Goal: Task Accomplishment & Management: Complete application form

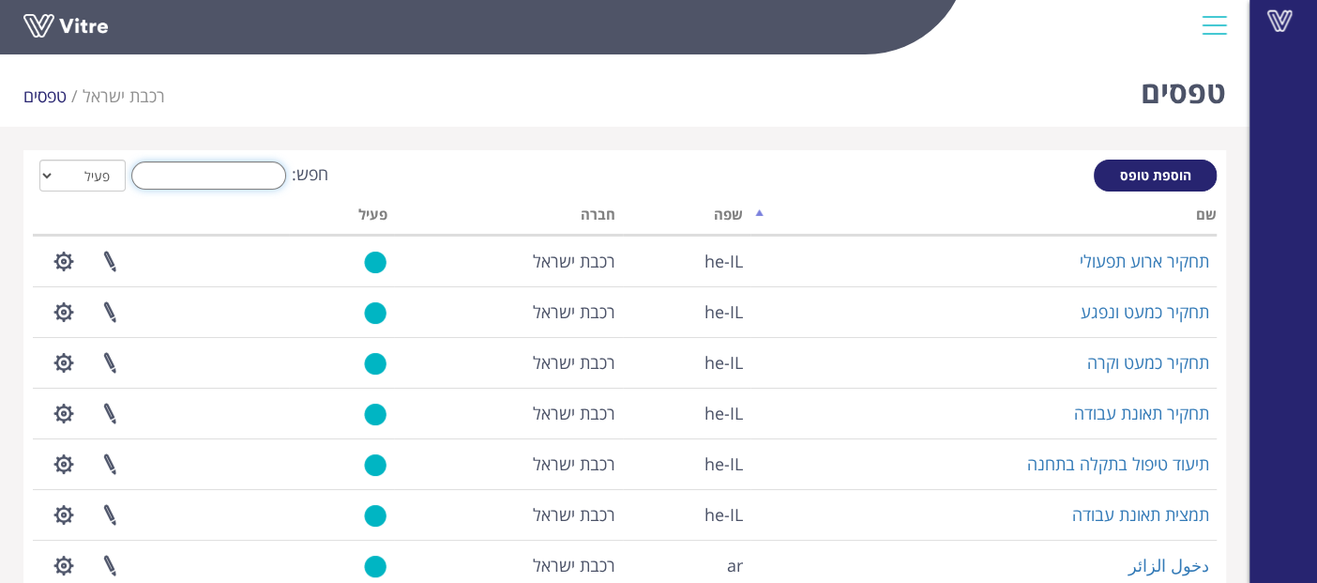
click at [254, 178] on input "חפש:" at bounding box center [208, 175] width 155 height 28
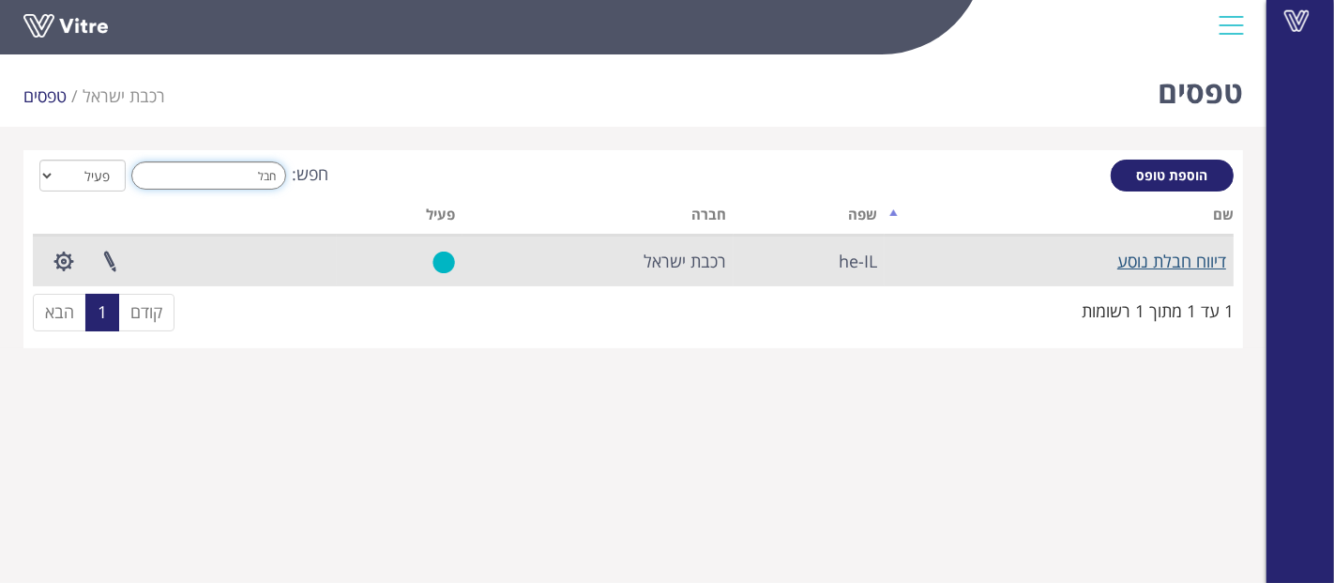
type input "חבל"
click at [1183, 264] on link "דיווח חבלת נוסע" at bounding box center [1171, 261] width 109 height 23
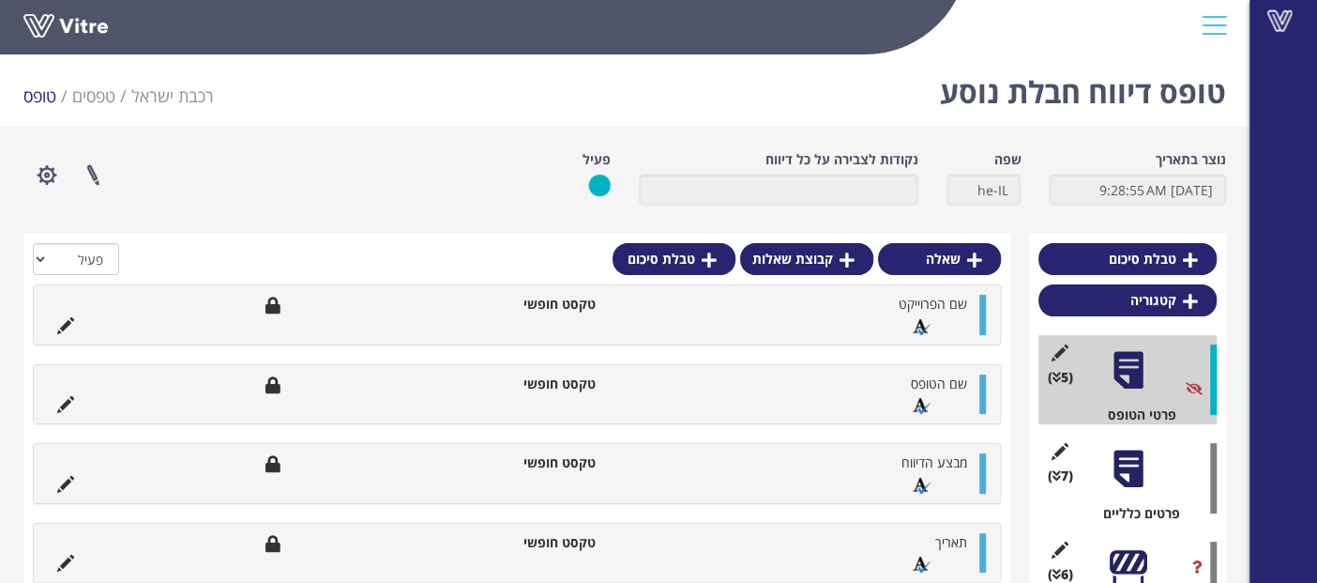
click at [1132, 470] on div at bounding box center [1128, 469] width 42 height 42
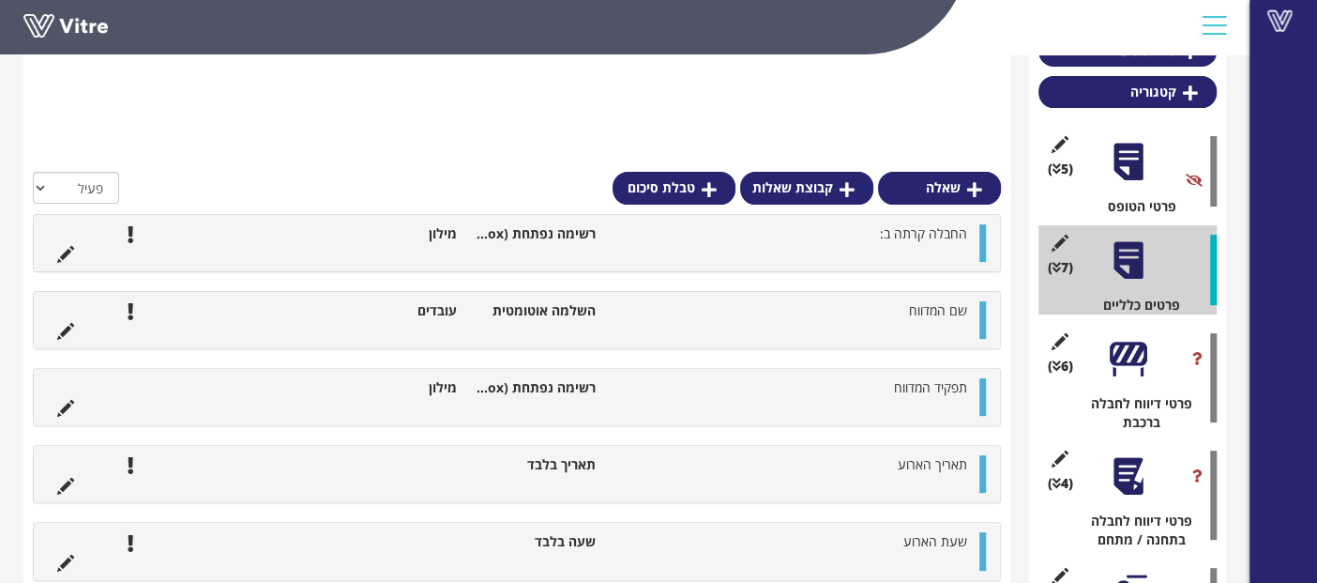
scroll to position [417, 0]
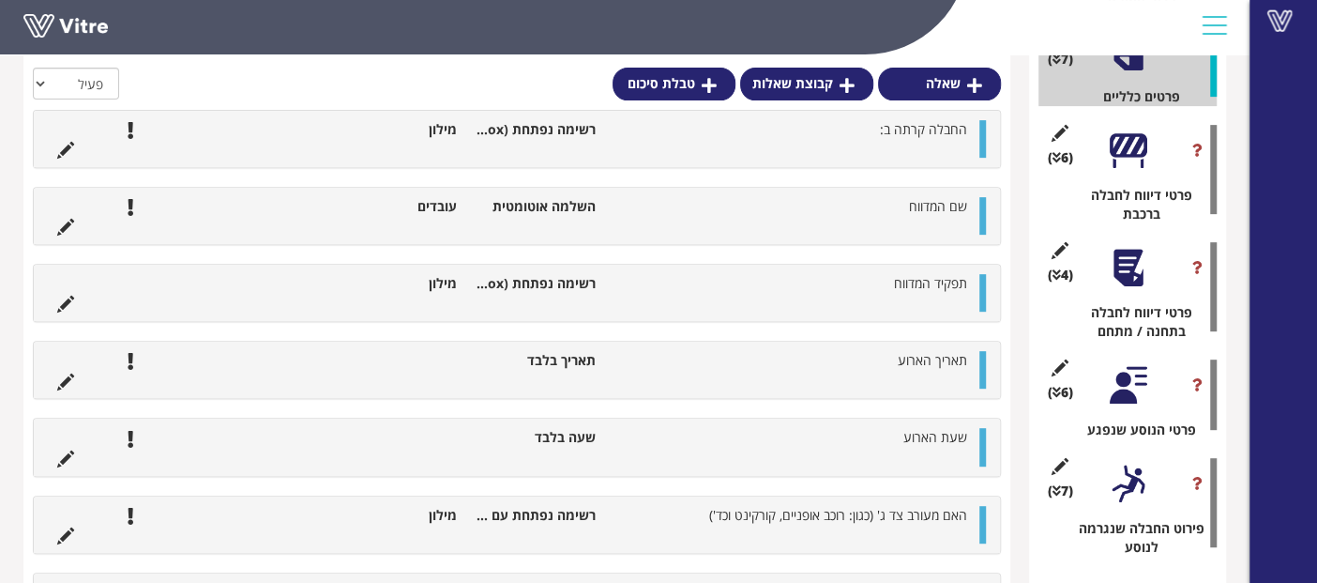
click at [1142, 157] on div at bounding box center [1128, 150] width 42 height 42
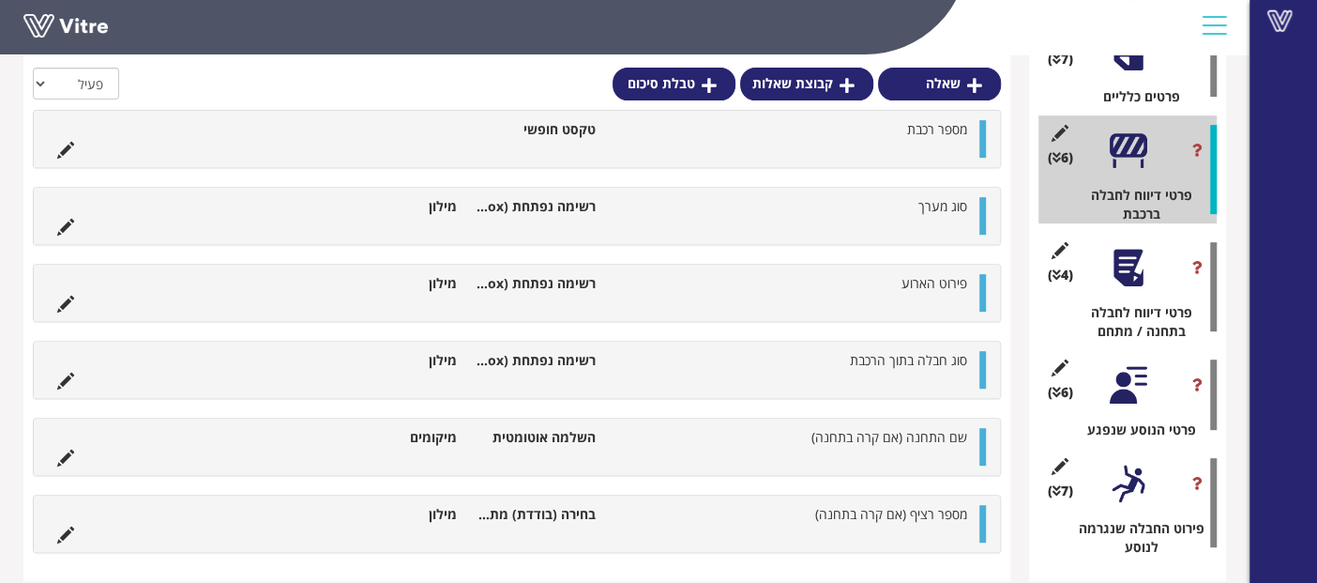
click at [1126, 280] on div at bounding box center [1128, 268] width 42 height 42
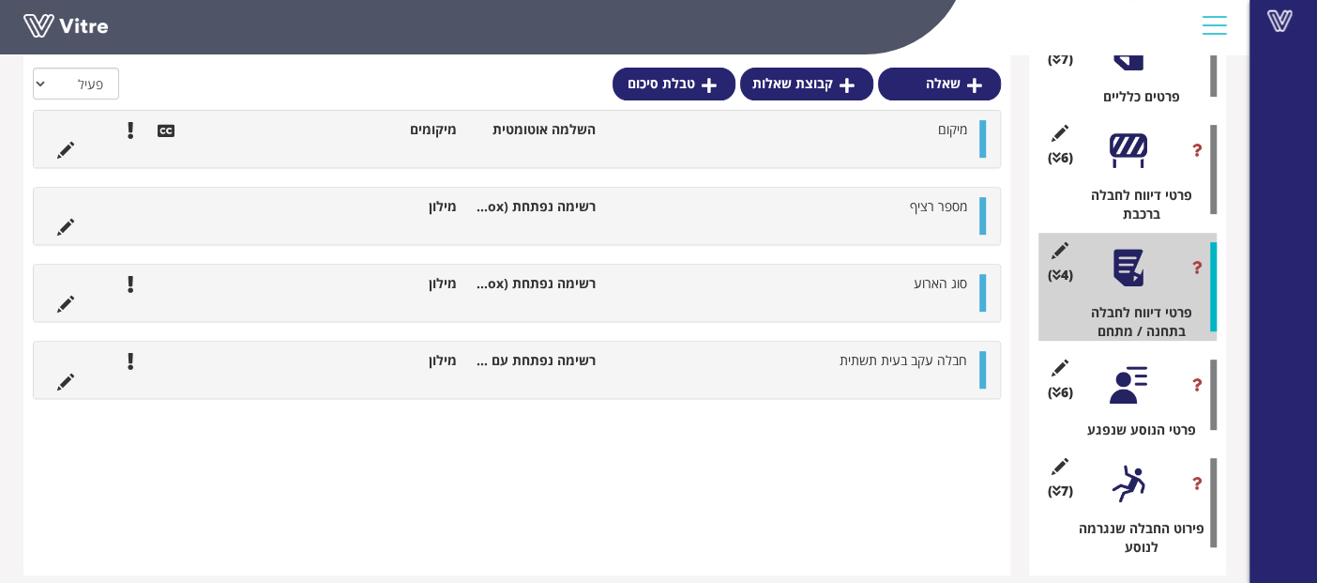
click at [1140, 179] on div "(6 ) פרטי דיווח לחבלה ברכבת" at bounding box center [1128, 169] width 178 height 108
click at [1135, 167] on div at bounding box center [1128, 150] width 42 height 42
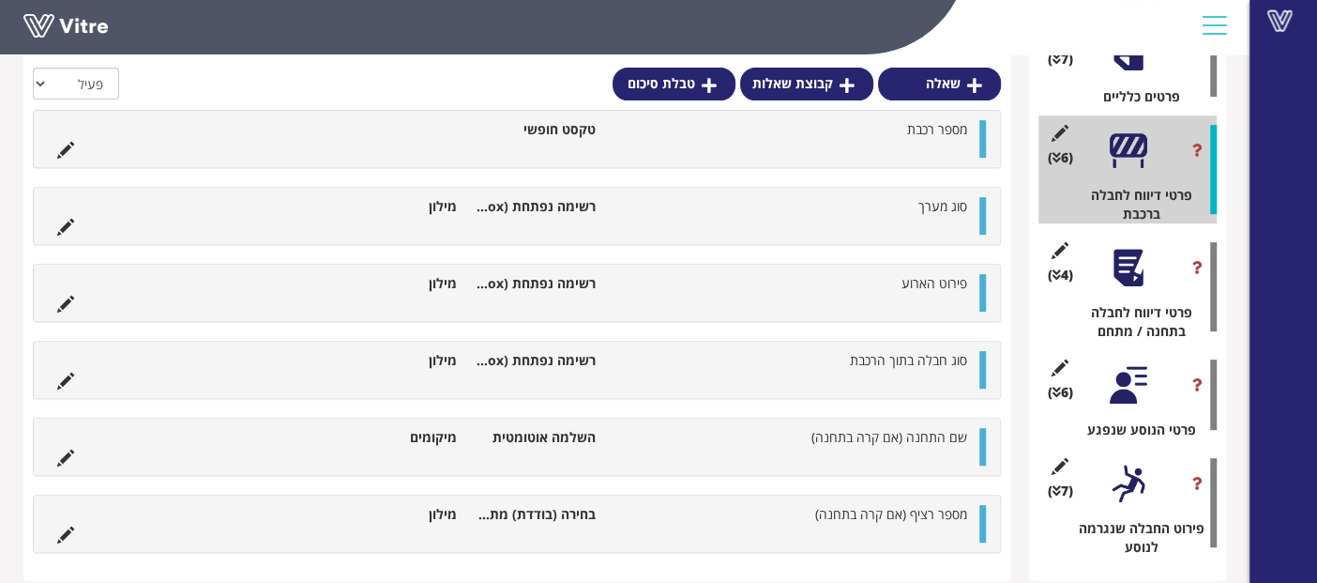
scroll to position [469, 0]
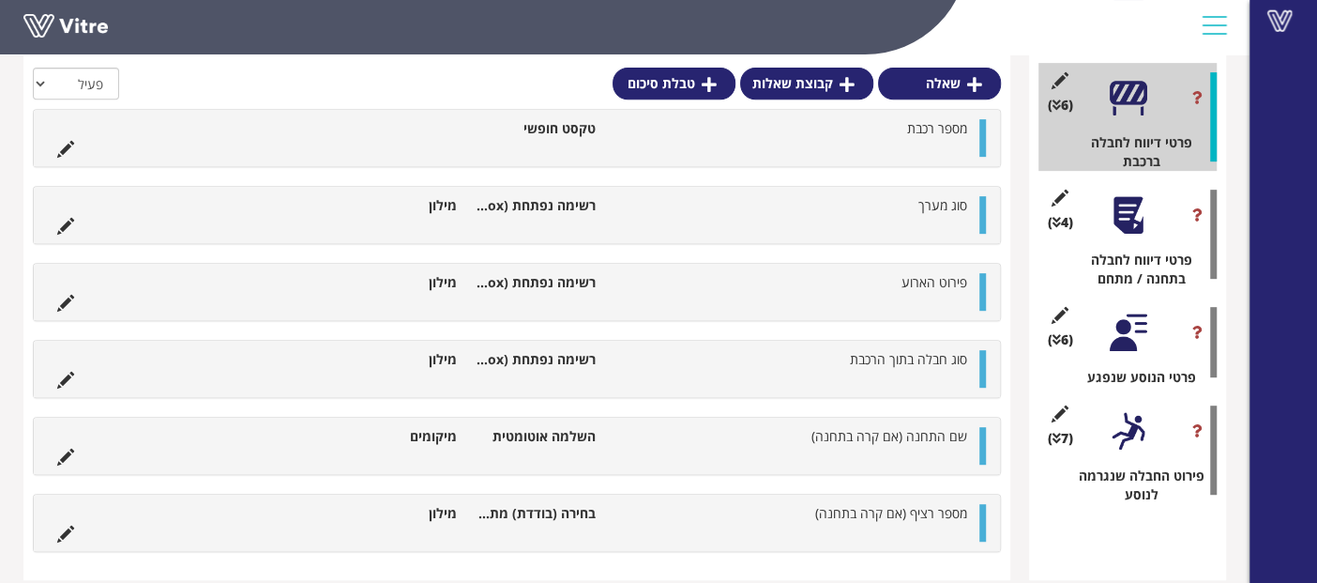
click at [1126, 218] on div at bounding box center [1128, 215] width 42 height 42
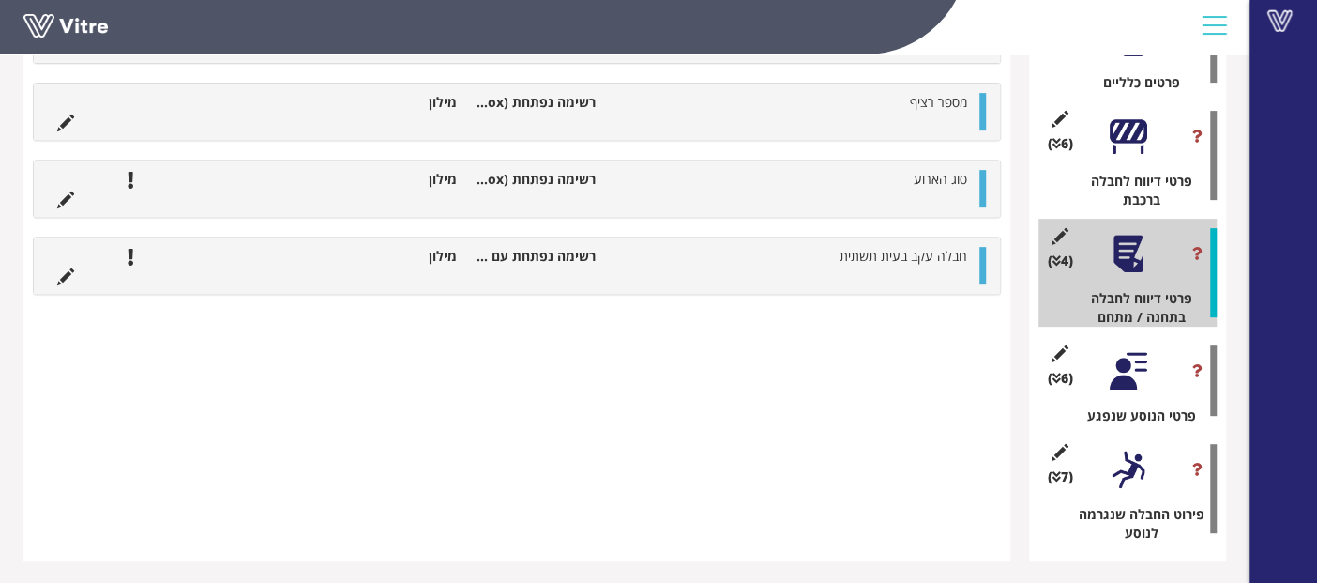
scroll to position [117, 0]
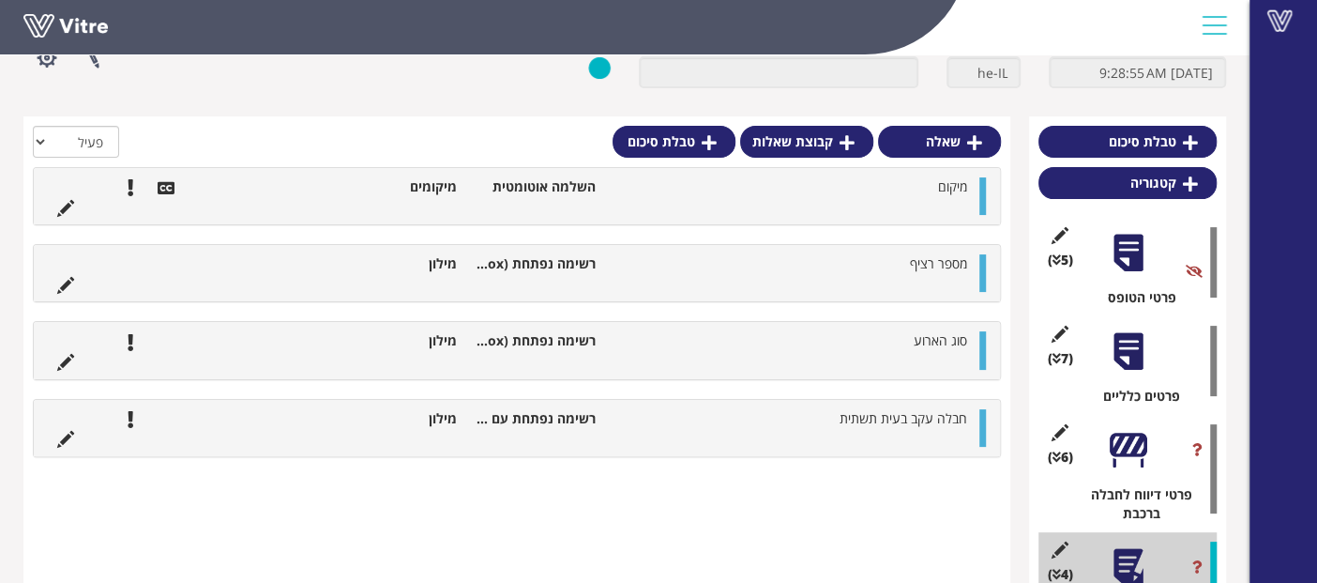
click at [1117, 261] on div at bounding box center [1128, 253] width 42 height 42
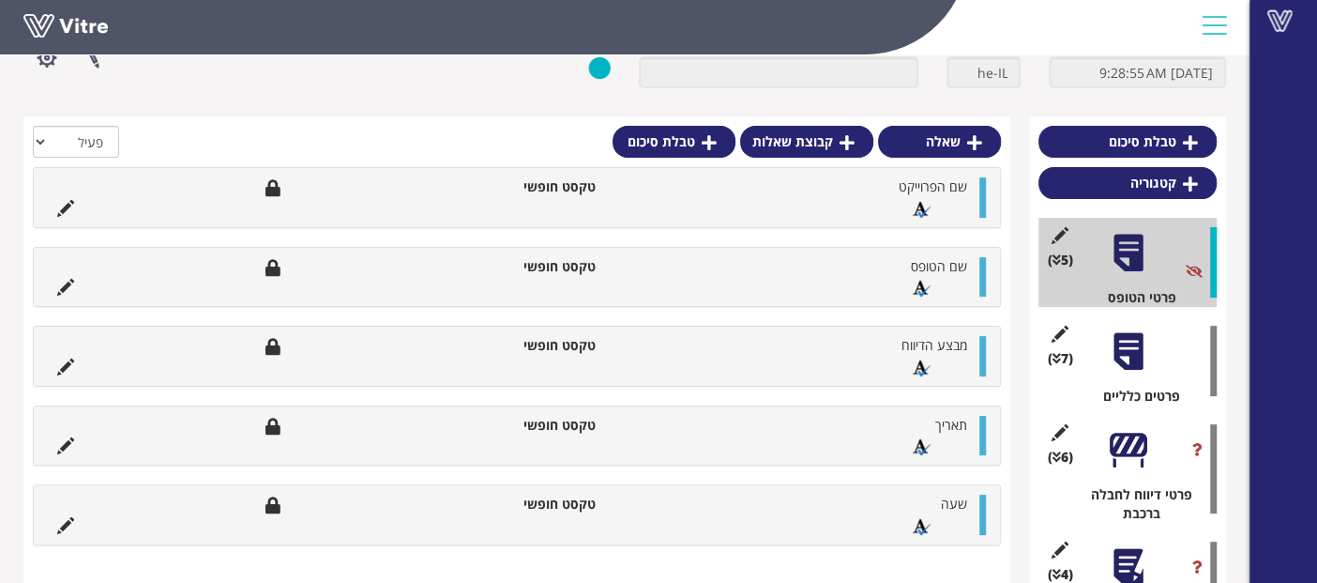
click at [1115, 347] on div at bounding box center [1128, 351] width 42 height 42
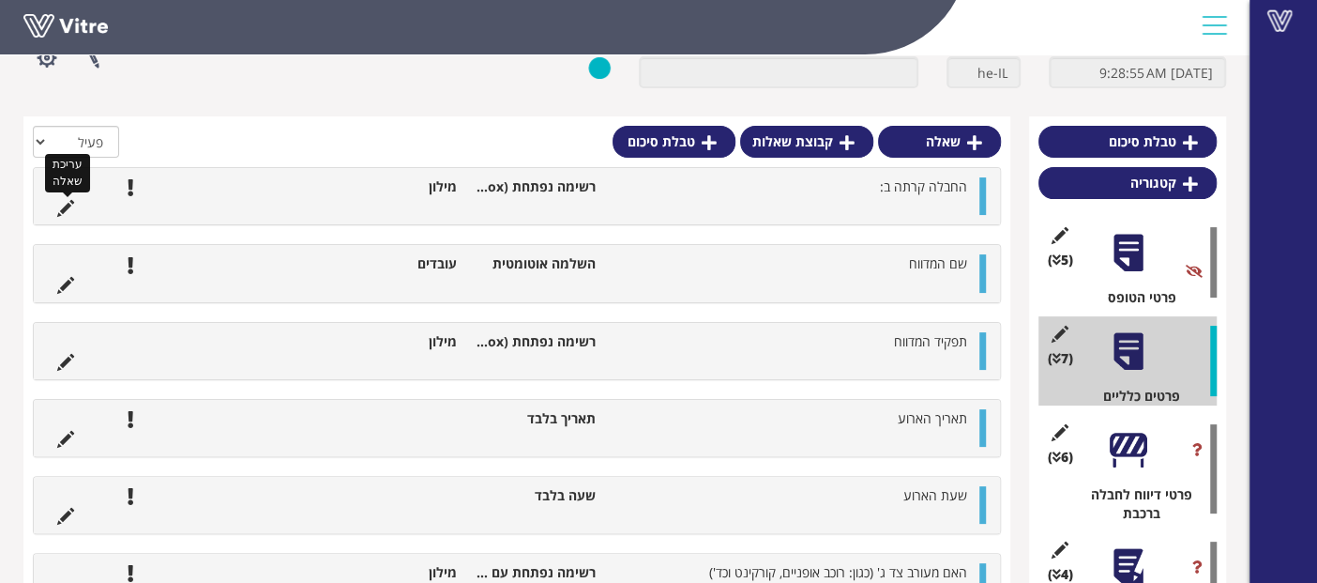
click at [57, 202] on icon at bounding box center [65, 208] width 17 height 17
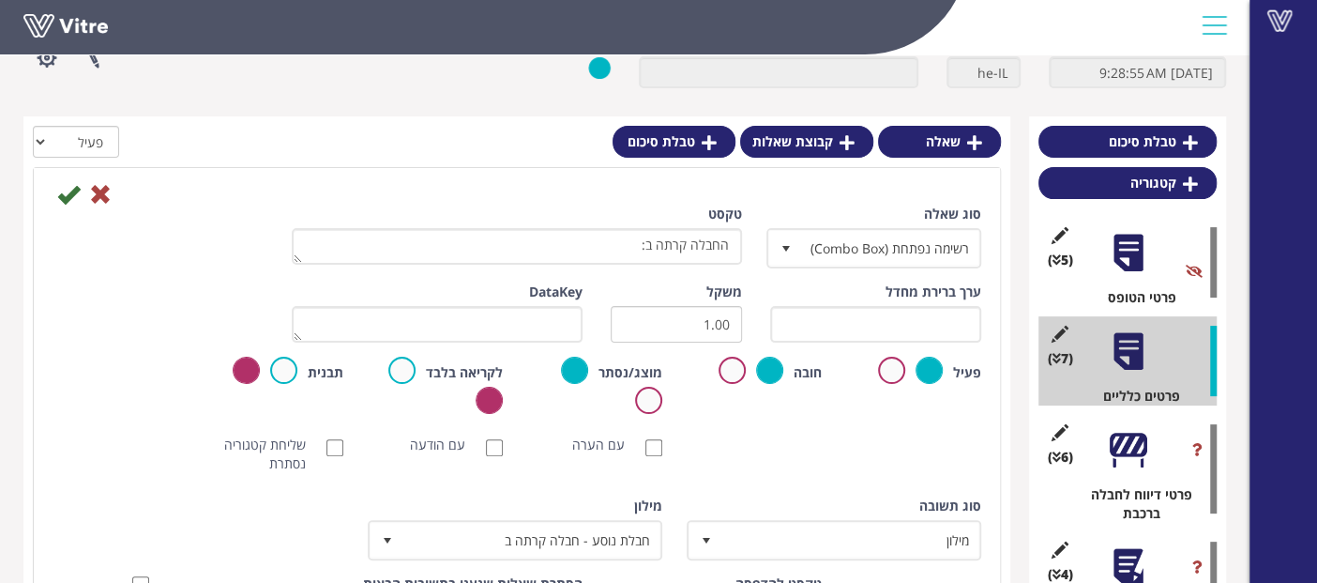
click at [1138, 456] on div at bounding box center [1128, 450] width 42 height 42
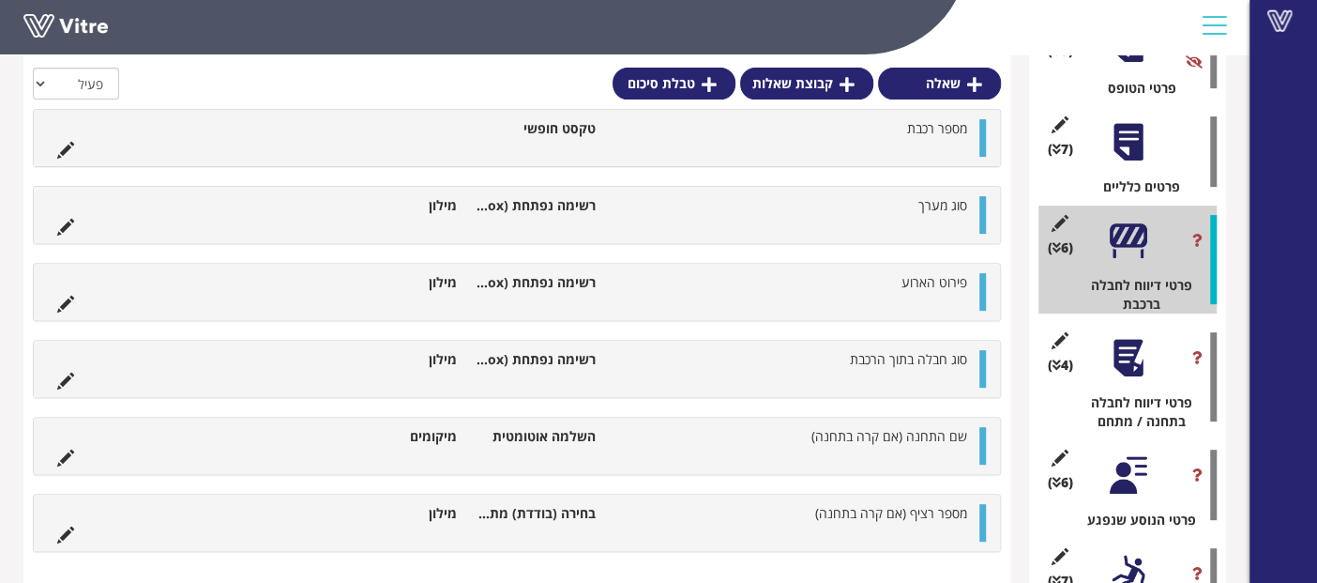
scroll to position [431, 0]
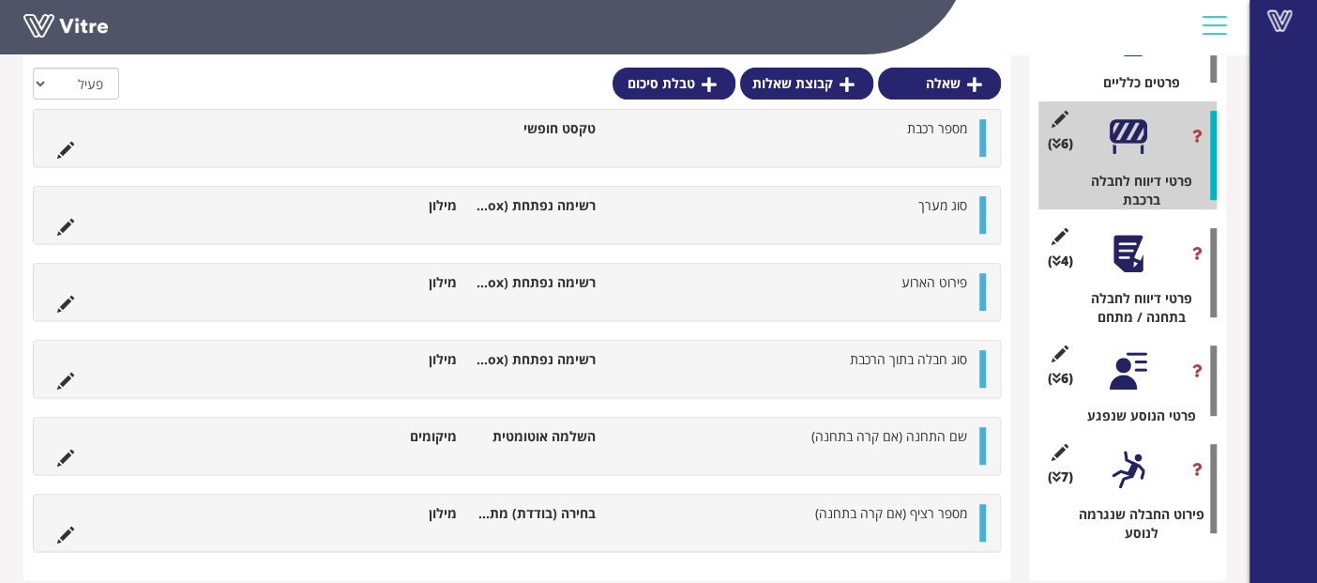
click at [1137, 457] on div at bounding box center [1128, 469] width 42 height 42
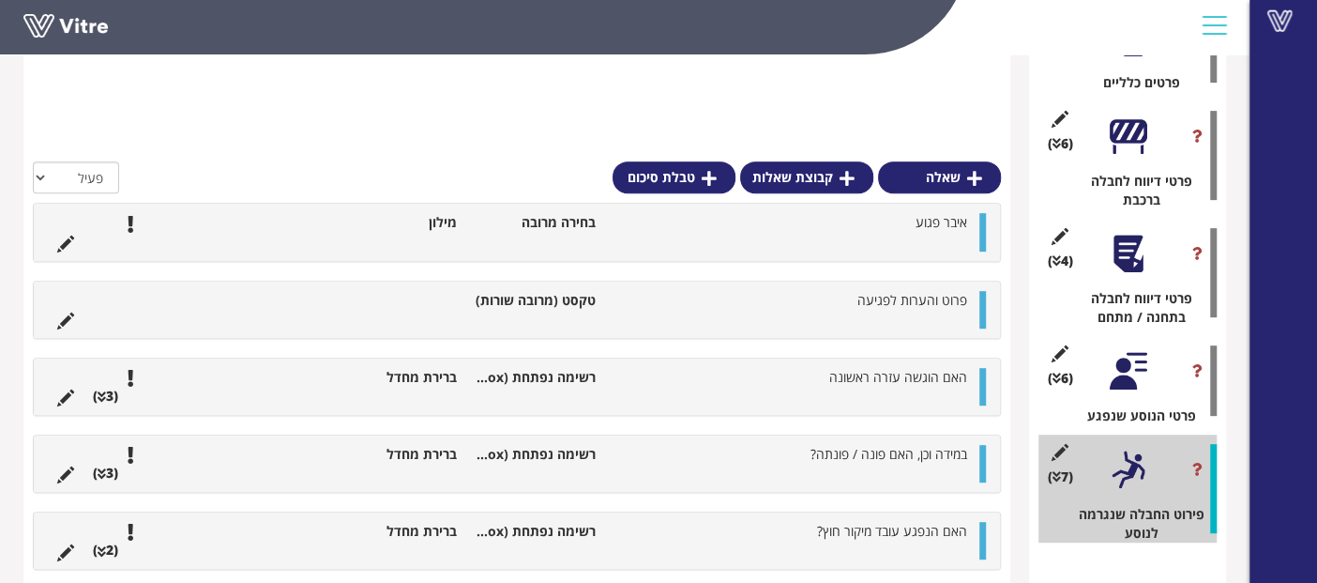
scroll to position [524, 0]
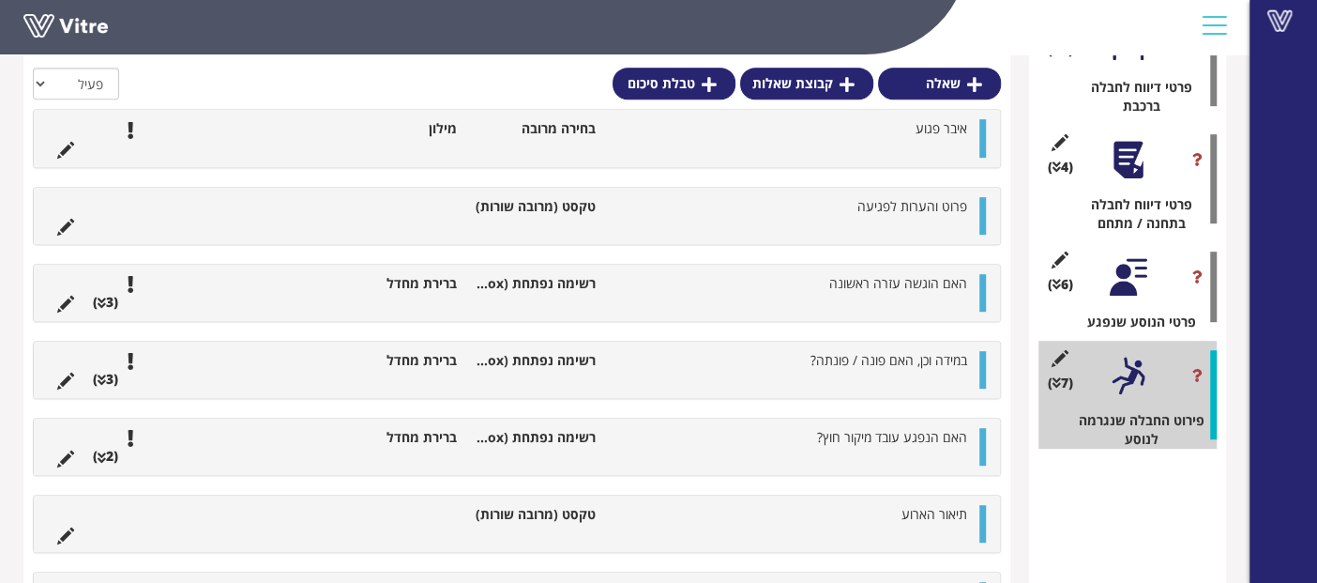
click at [1109, 268] on div at bounding box center [1128, 277] width 42 height 42
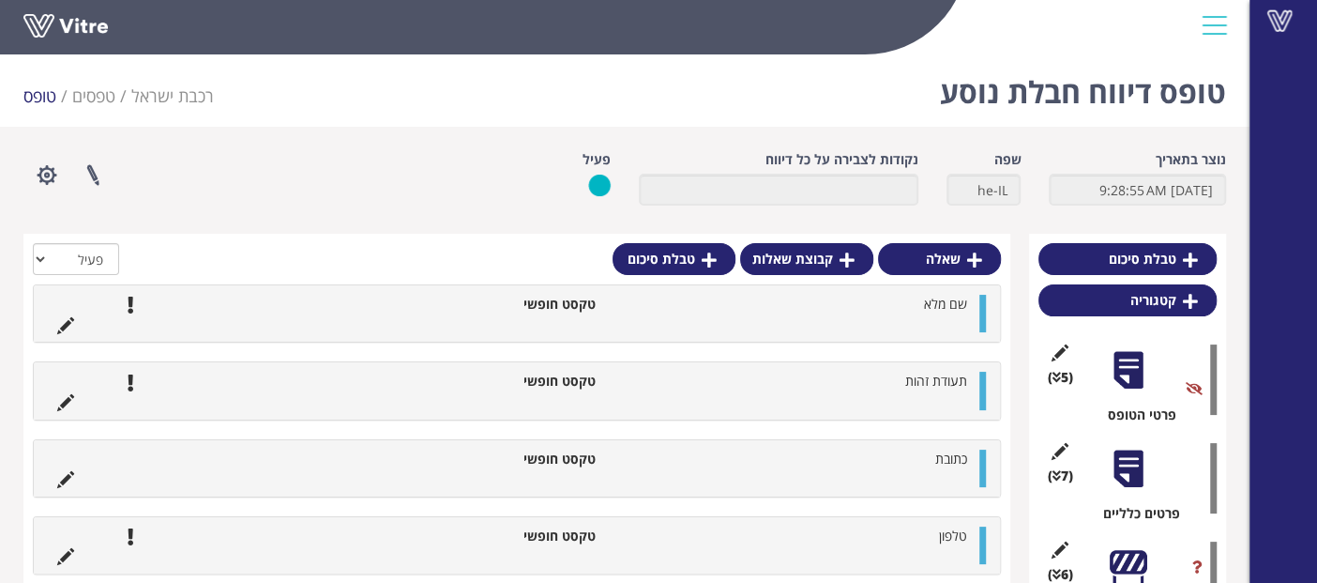
scroll to position [208, 0]
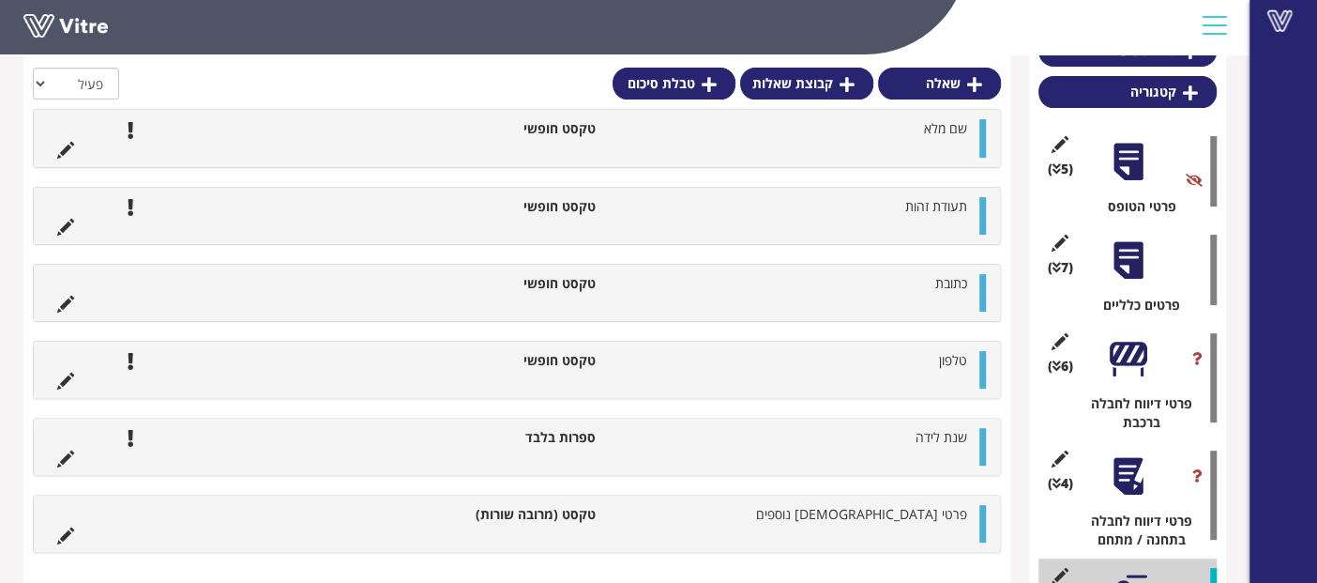
click at [1124, 470] on div at bounding box center [1128, 476] width 42 height 42
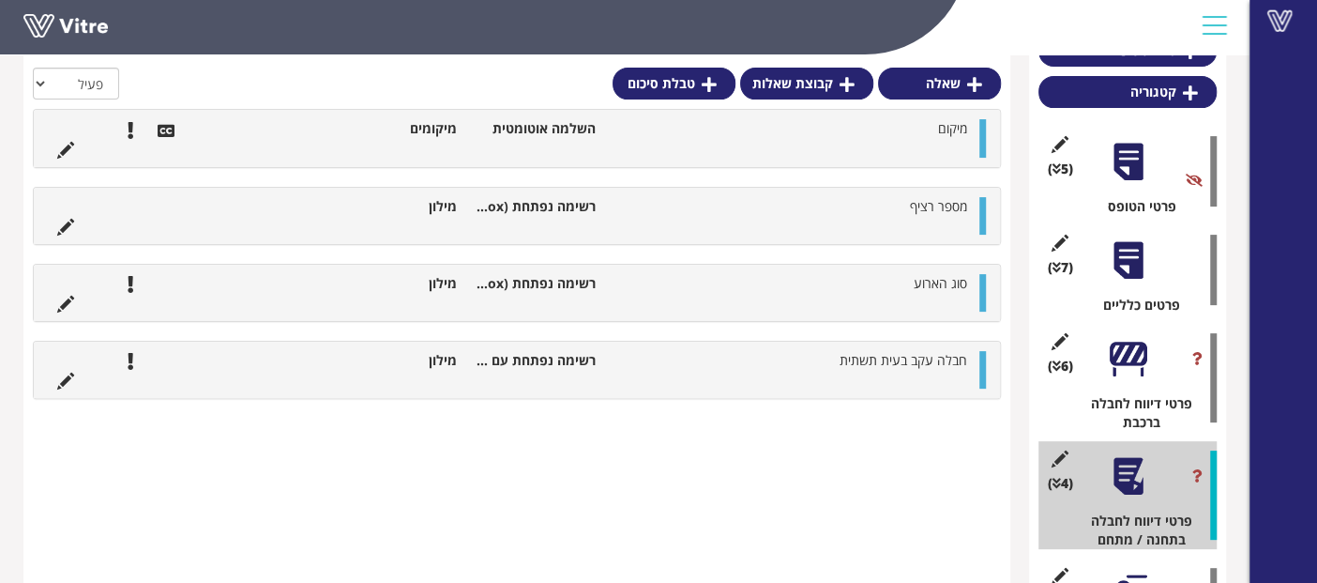
click at [1135, 372] on div at bounding box center [1128, 359] width 42 height 42
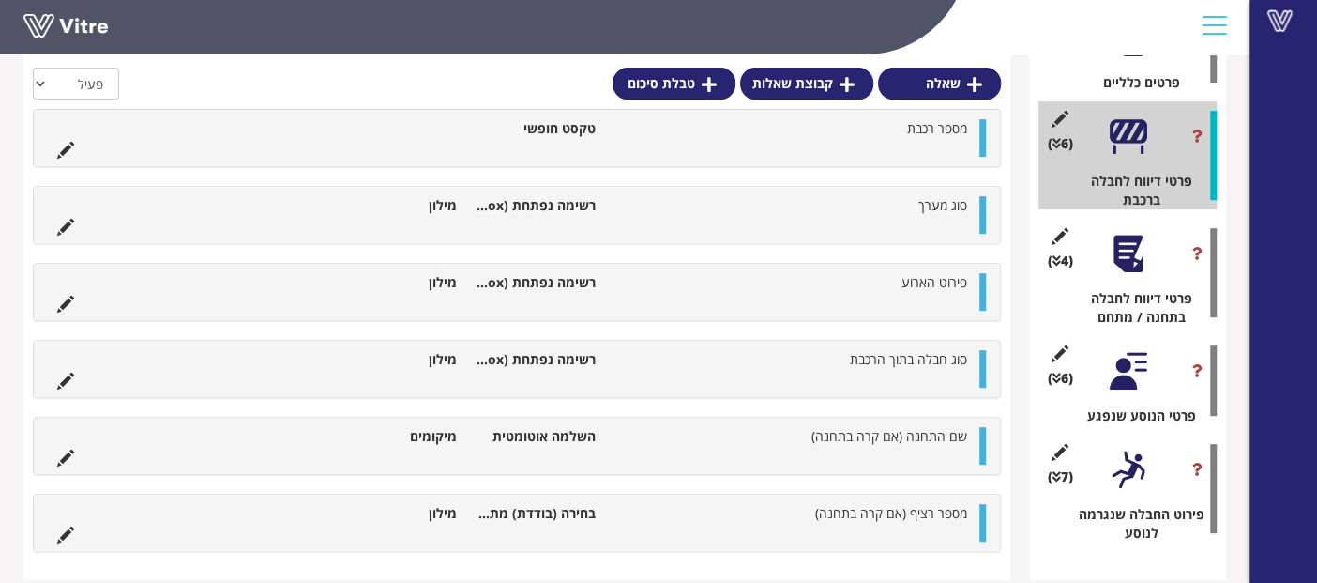
scroll to position [0, 0]
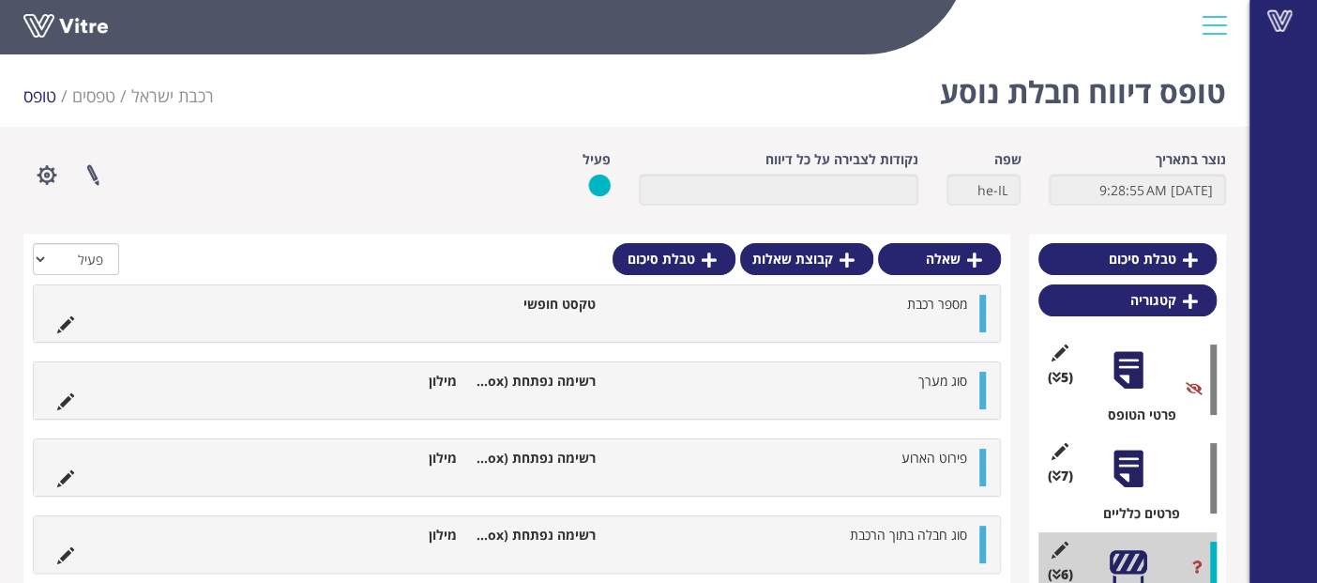
click at [1112, 451] on div at bounding box center [1128, 469] width 42 height 42
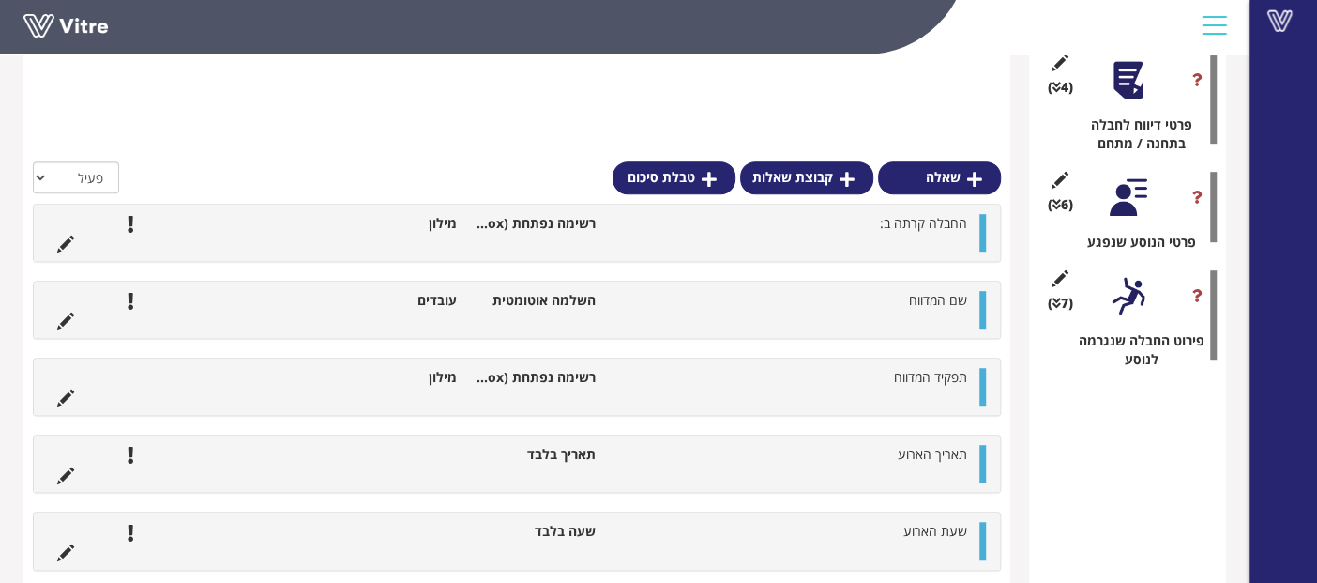
scroll to position [792, 0]
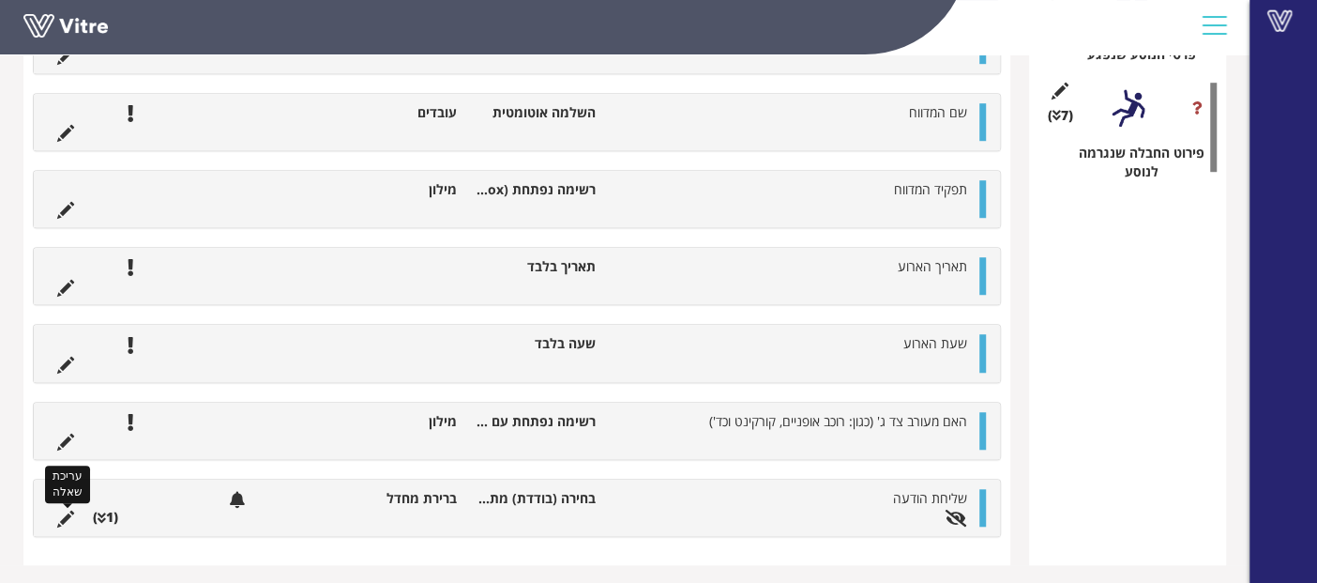
click at [64, 510] on icon at bounding box center [65, 518] width 17 height 17
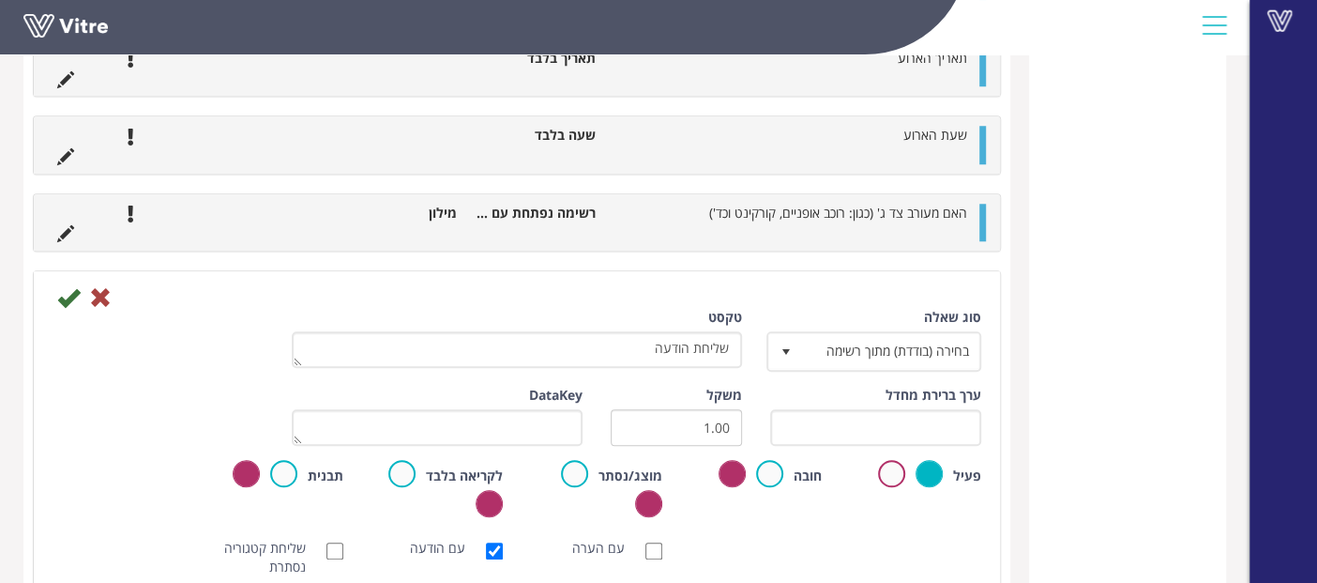
scroll to position [1104, 0]
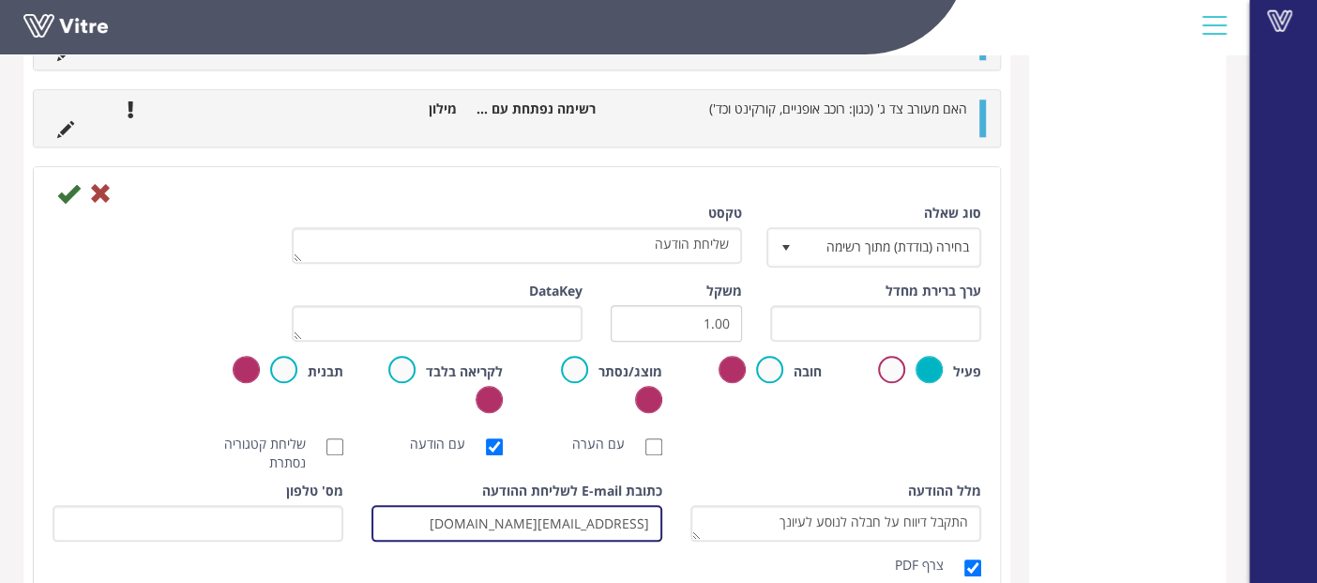
click at [527, 524] on input "[EMAIL_ADDRESS][DOMAIN_NAME]" at bounding box center [517, 523] width 291 height 37
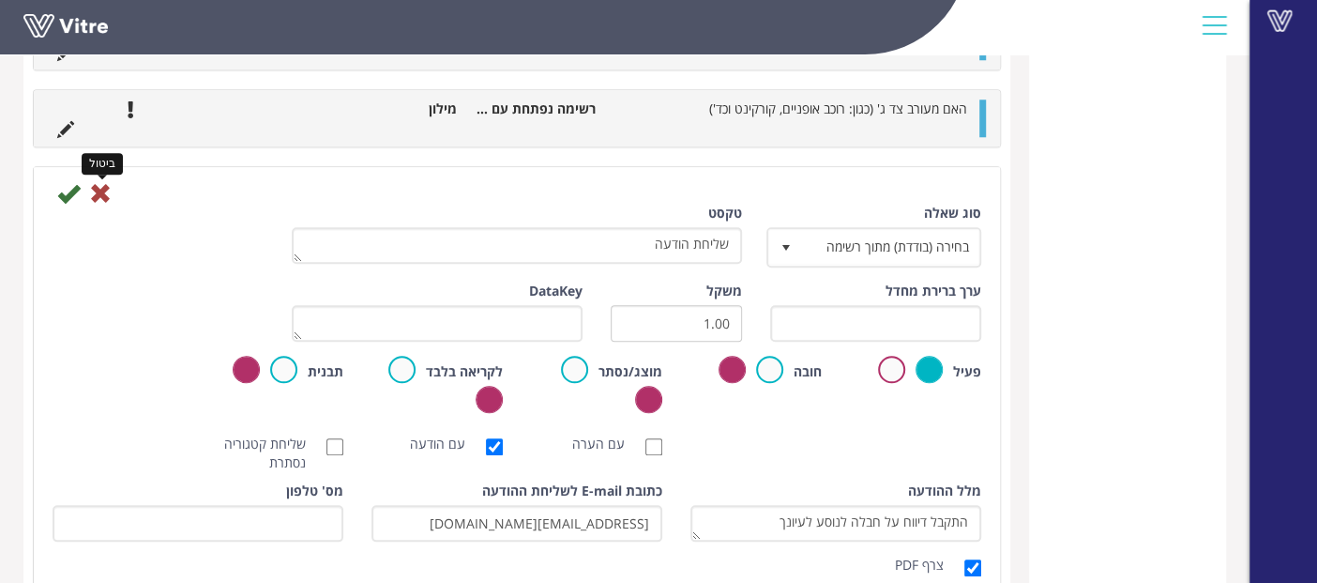
click at [107, 189] on icon at bounding box center [100, 193] width 23 height 23
